Goal: Find specific page/section: Find specific page/section

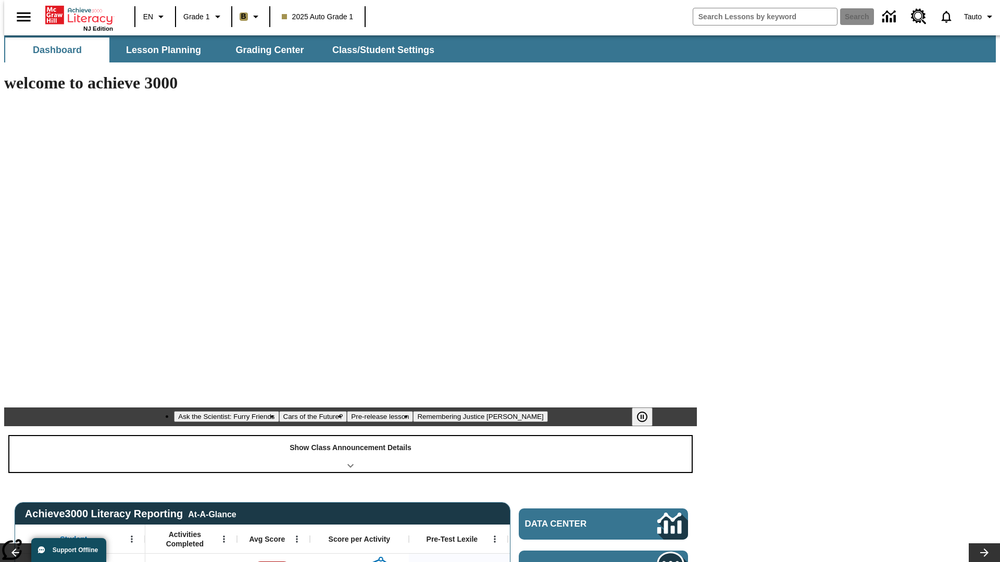
click at [351, 436] on div "Show Class Announcement Details" at bounding box center [350, 454] width 682 height 36
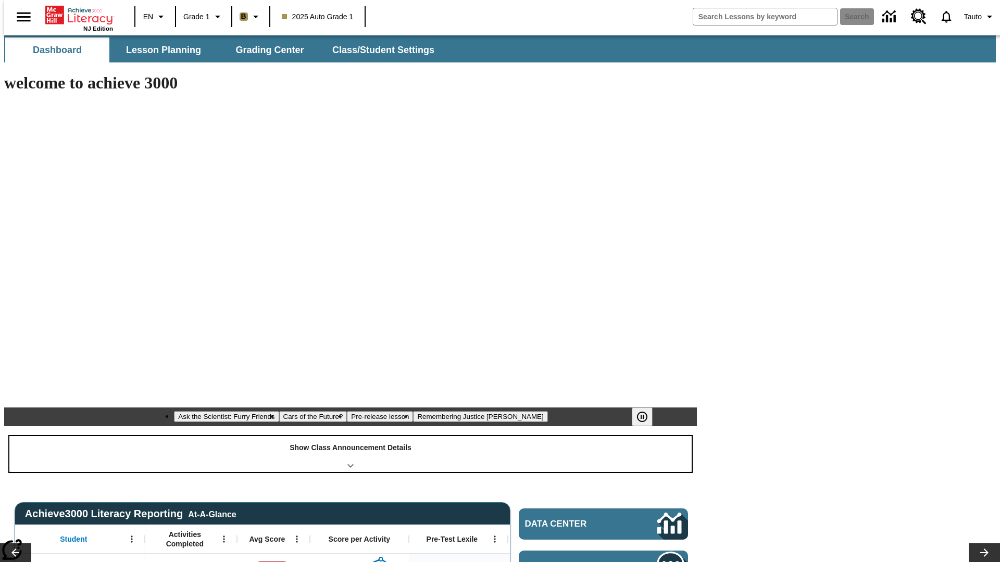
click at [351, 436] on div "Show Class Announcement Details" at bounding box center [350, 454] width 682 height 36
